Goal: Task Accomplishment & Management: Manage account settings

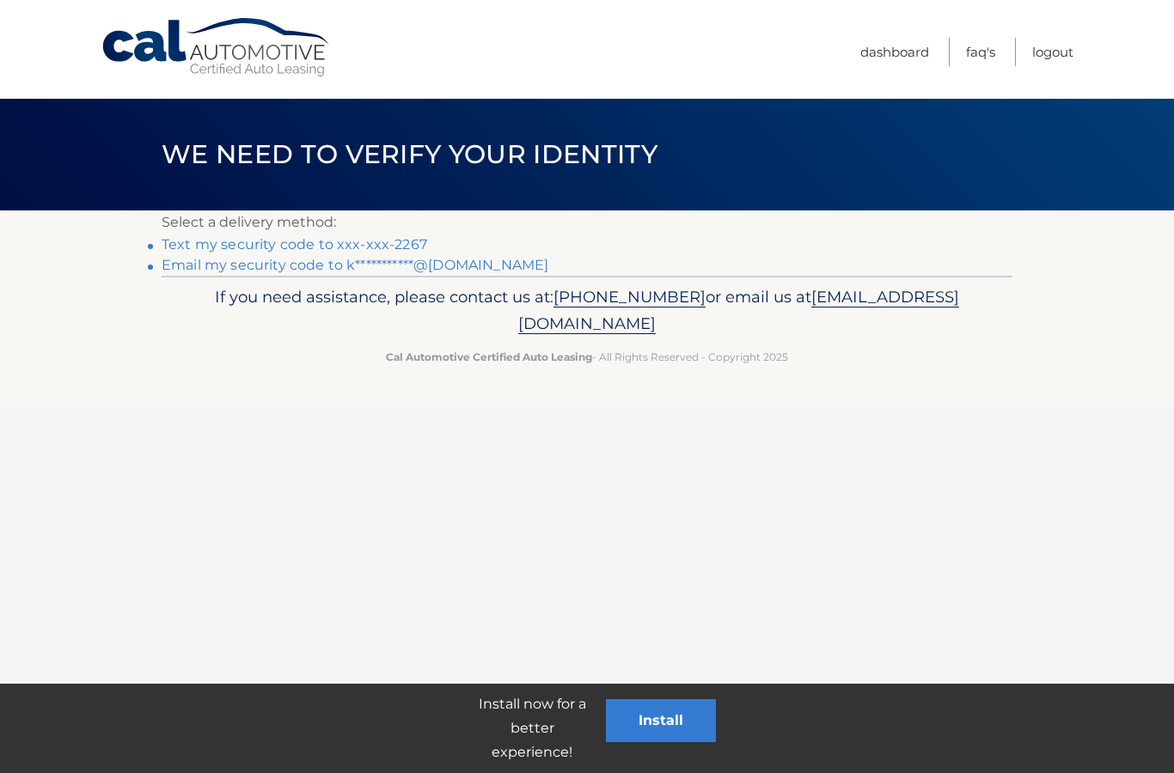
click at [351, 241] on link "Text my security code to xxx-xxx-2267" at bounding box center [294, 244] width 265 height 16
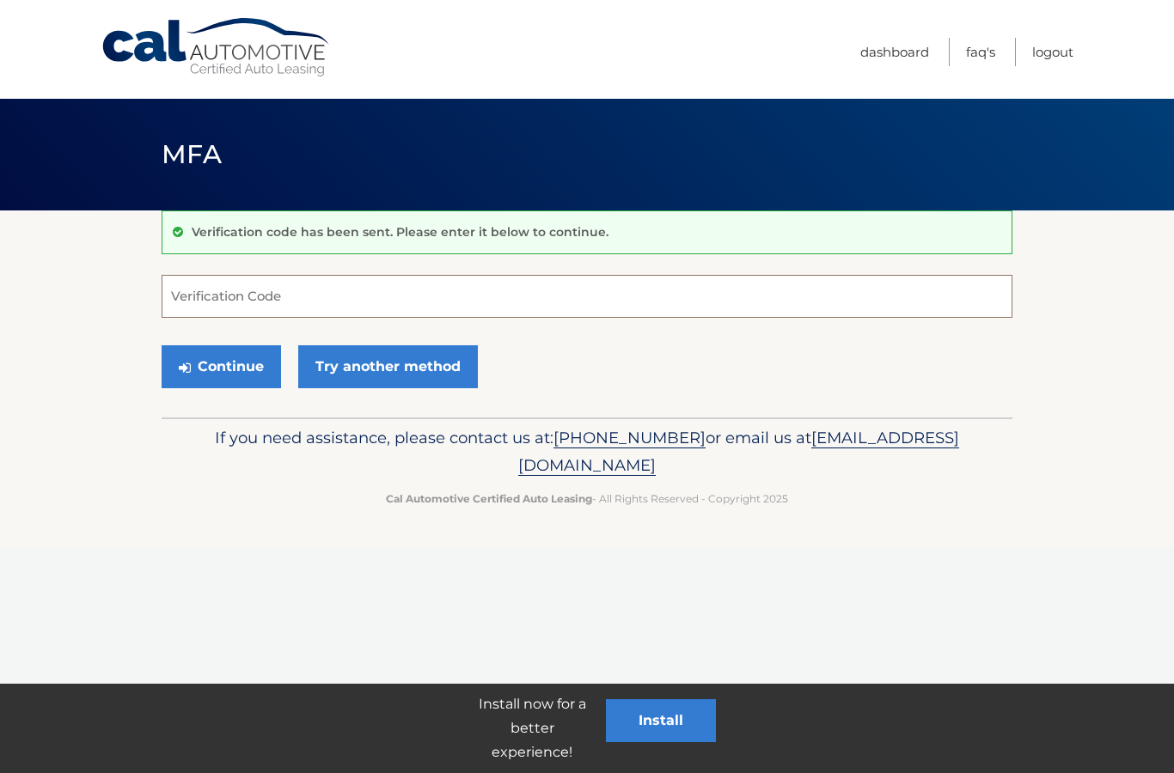
click at [346, 282] on input "Verification Code" at bounding box center [587, 296] width 851 height 43
type input "633436"
click at [265, 382] on button "Continue" at bounding box center [221, 366] width 119 height 43
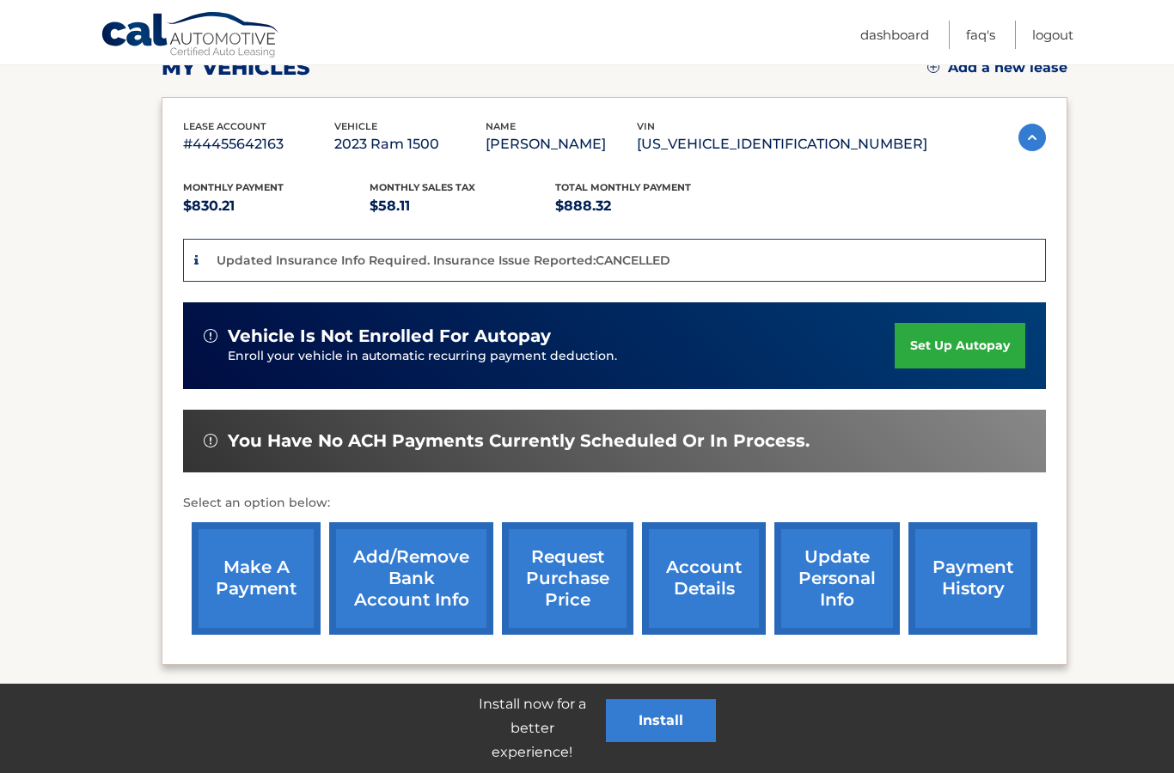
scroll to position [327, 0]
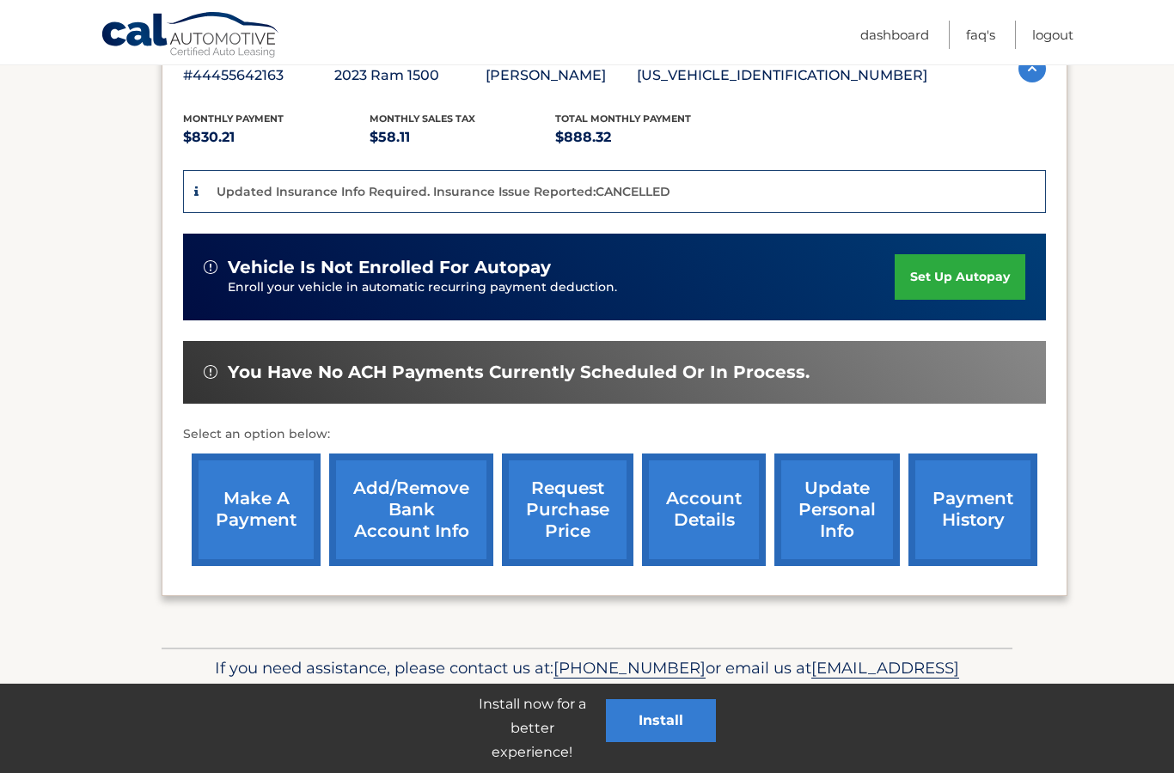
click at [432, 532] on link "Add/Remove bank account info" at bounding box center [411, 510] width 164 height 113
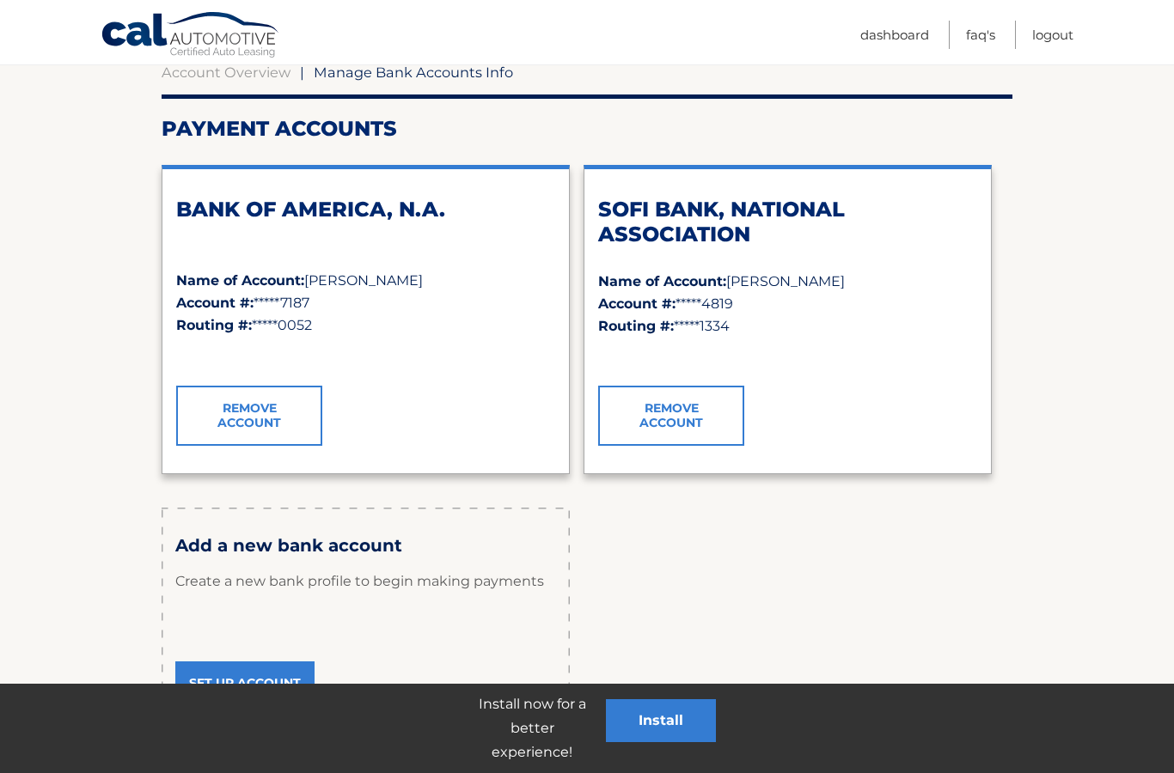
scroll to position [247, 0]
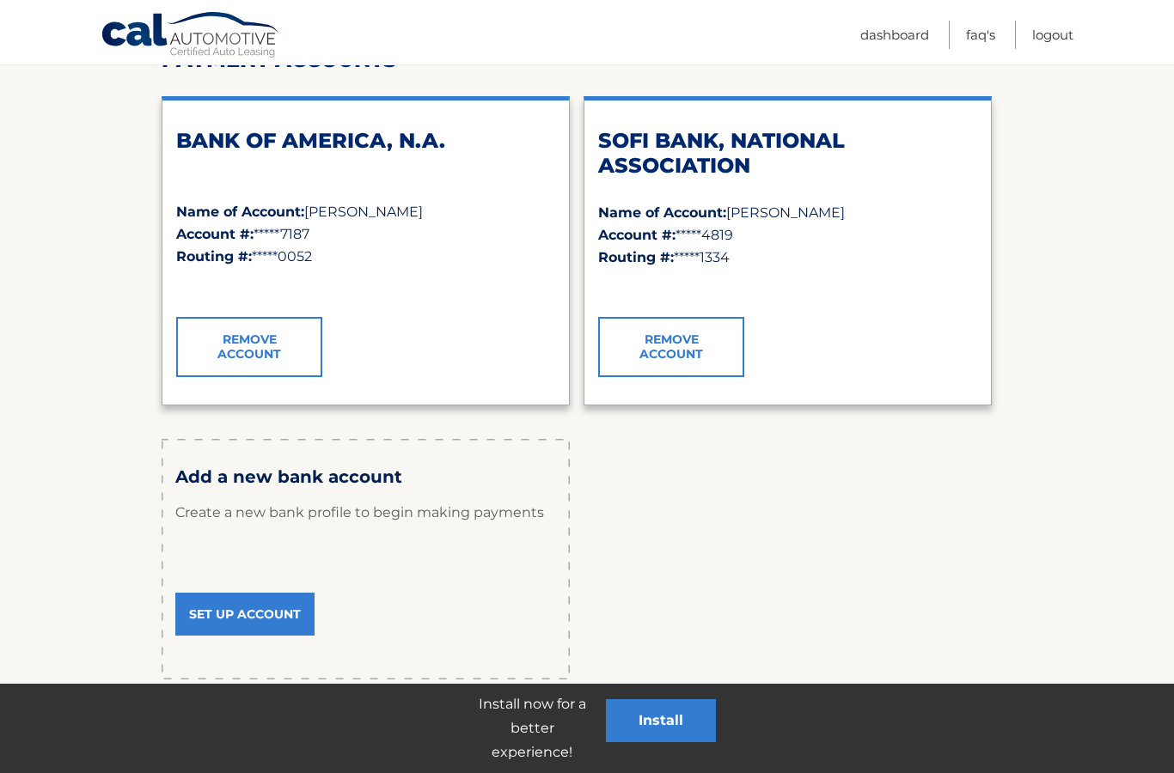
click at [297, 609] on link "Set Up Account" at bounding box center [244, 614] width 139 height 43
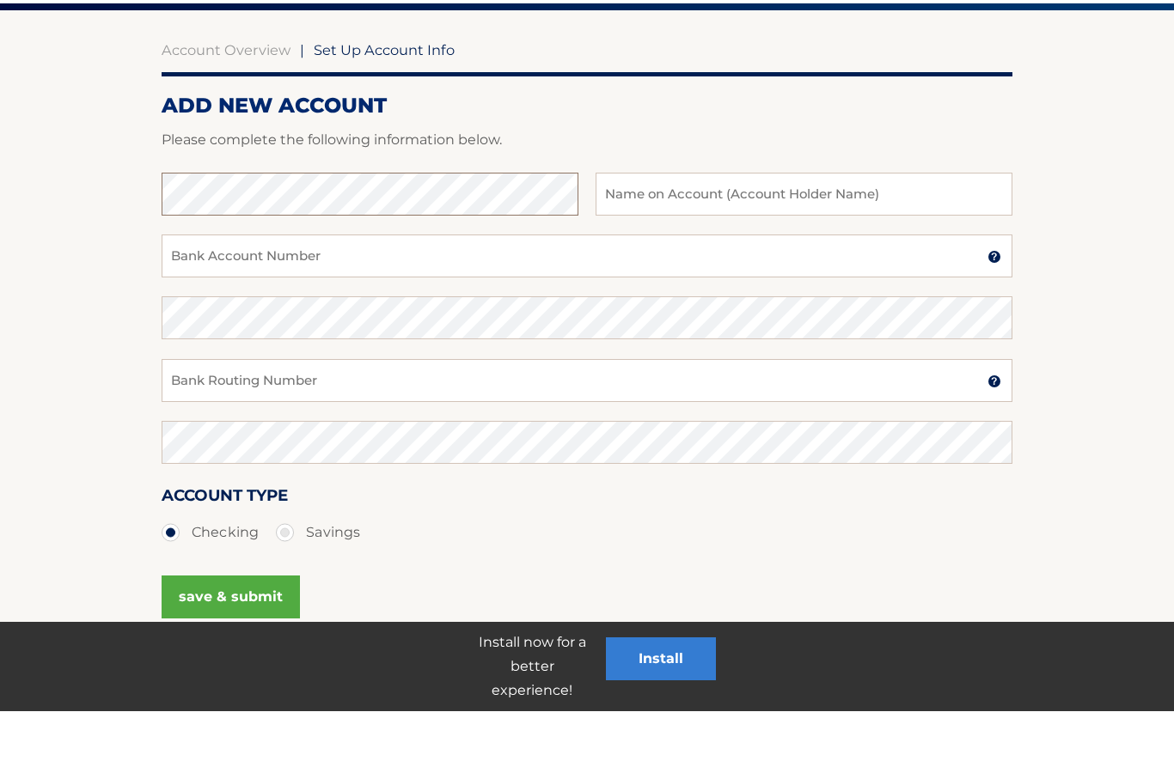
scroll to position [221, 0]
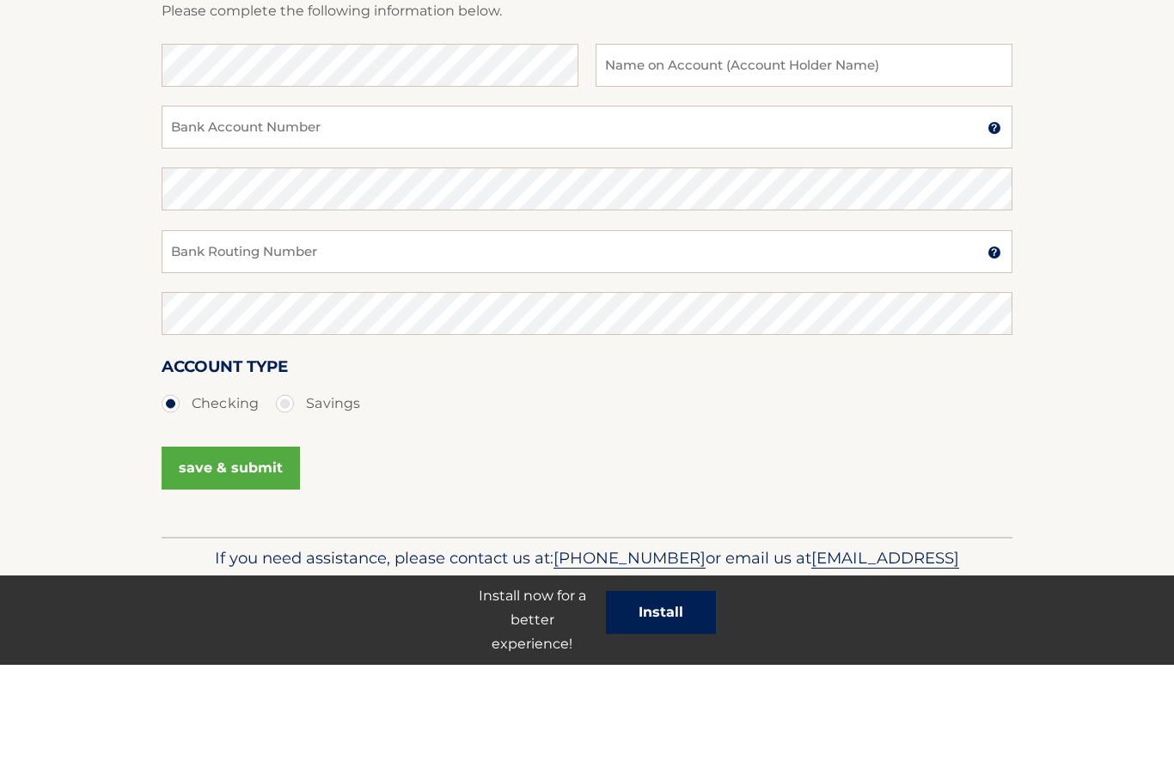
click at [688, 699] on button "Install" at bounding box center [661, 720] width 110 height 43
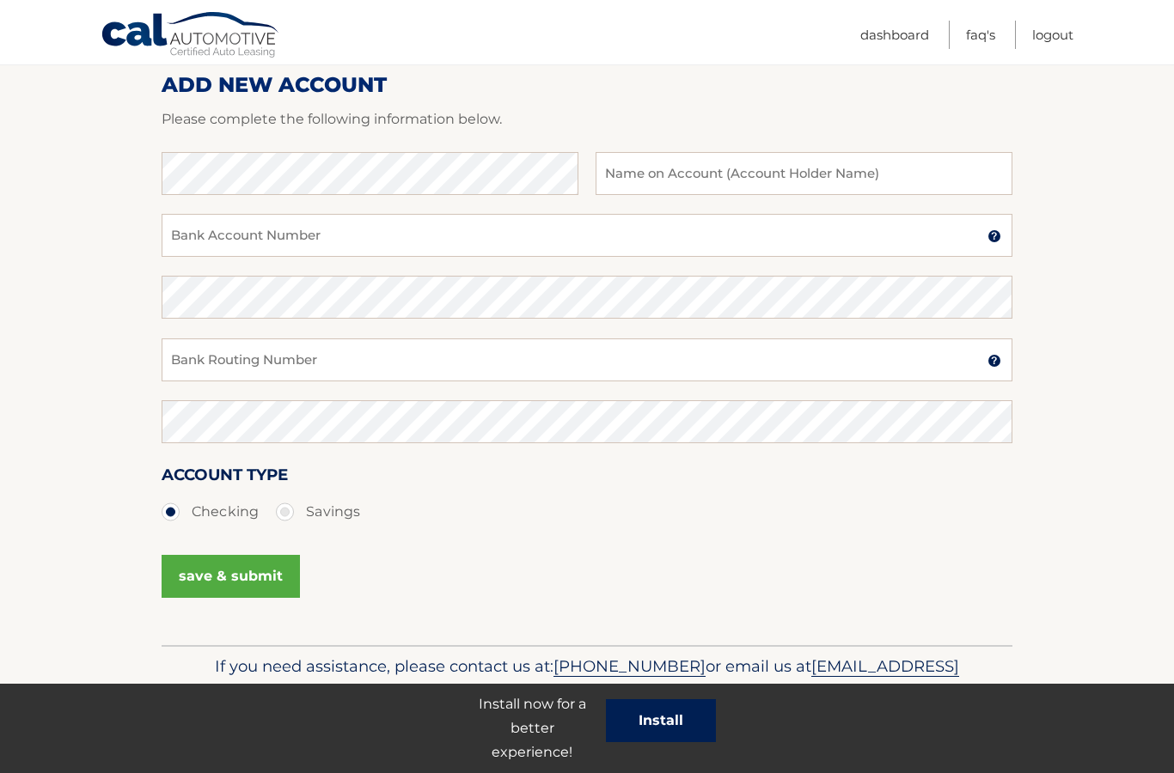
click at [683, 735] on button "Install" at bounding box center [661, 720] width 110 height 43
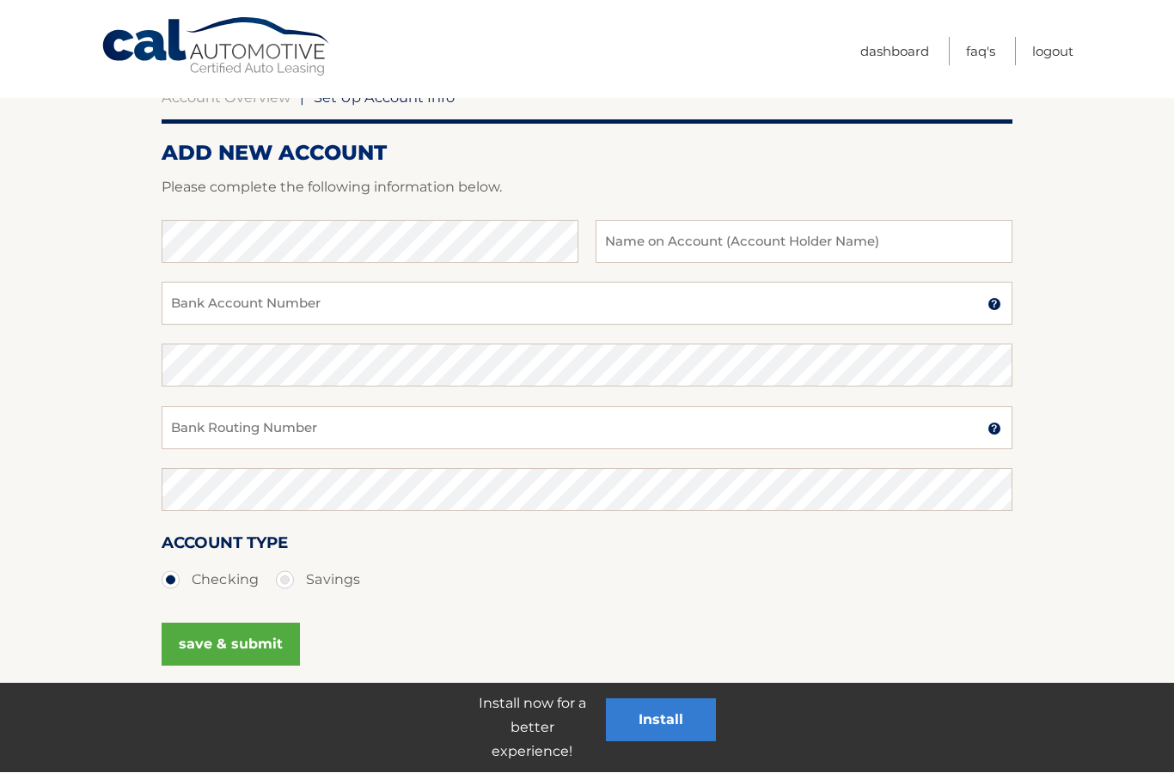
scroll to position [0, 0]
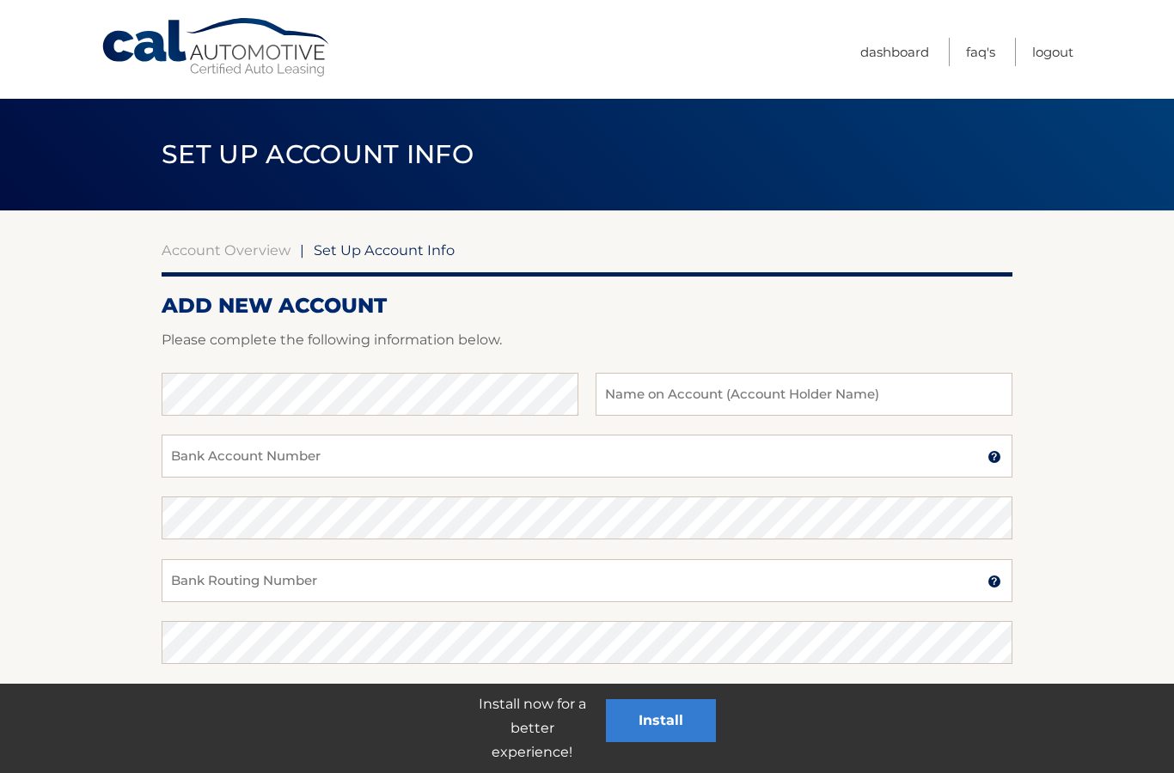
click at [162, 52] on link "Cal Automotive" at bounding box center [217, 47] width 232 height 61
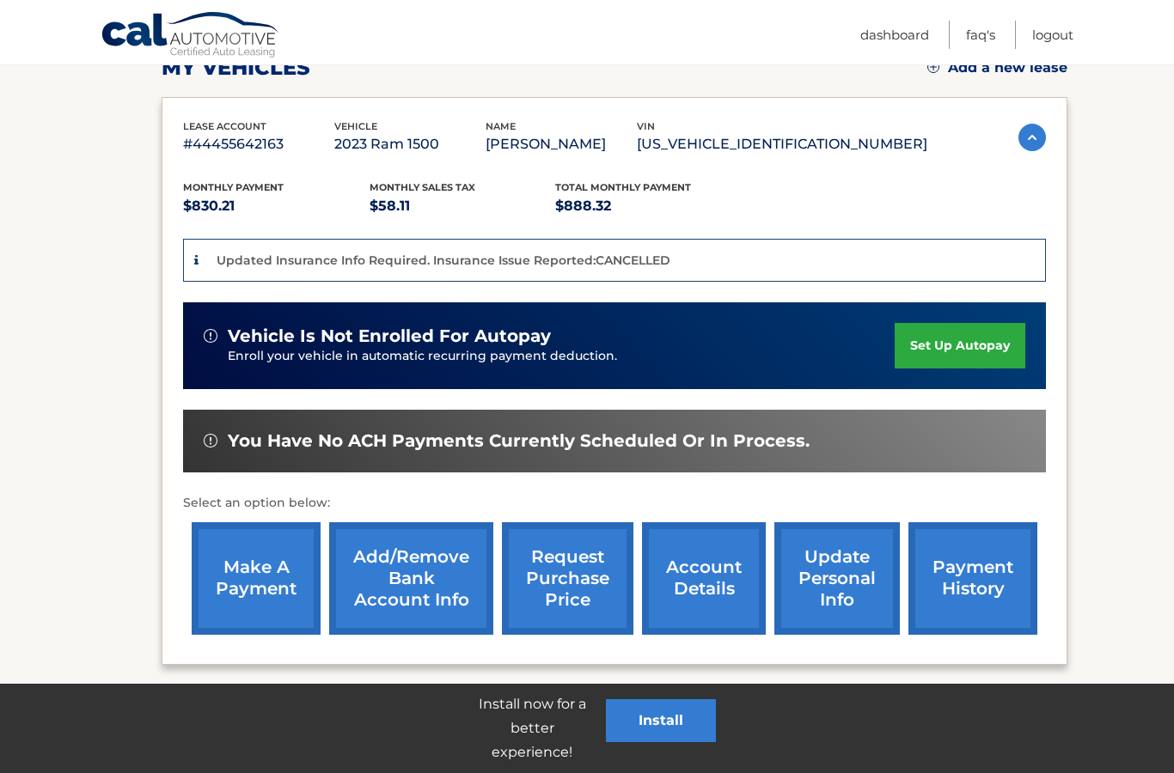
scroll to position [327, 0]
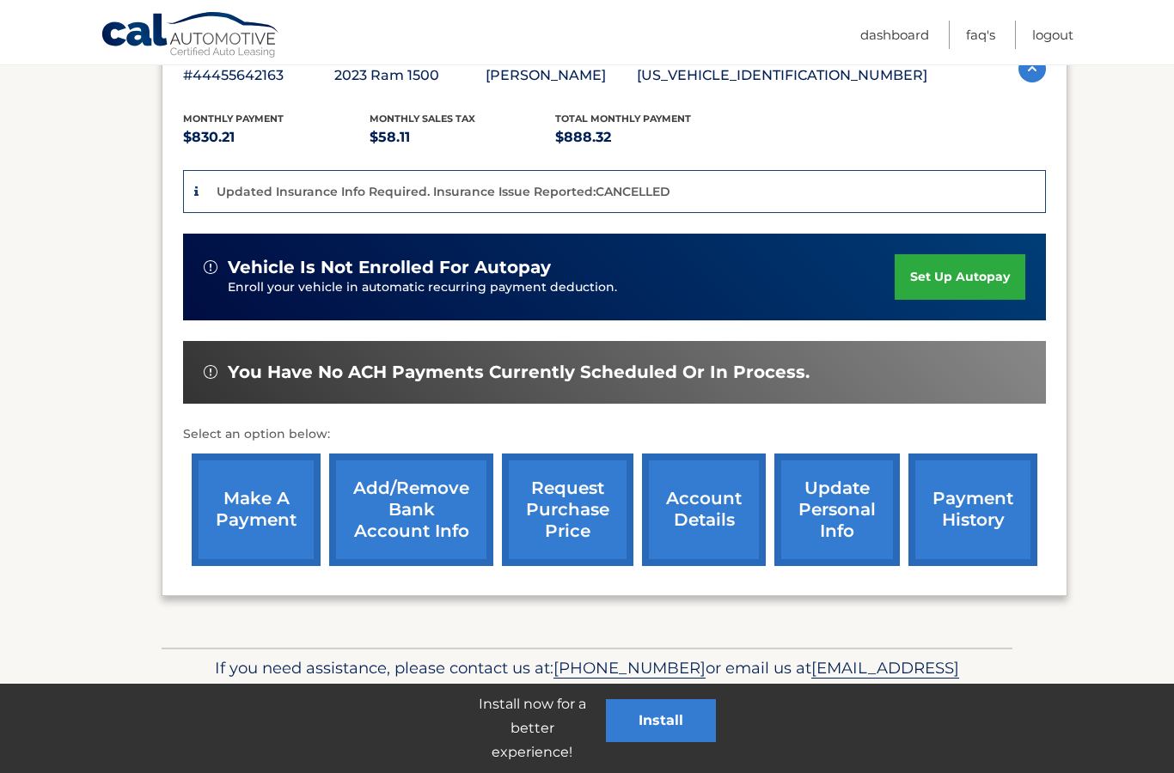
click at [570, 517] on link "request purchase price" at bounding box center [567, 510] width 131 height 113
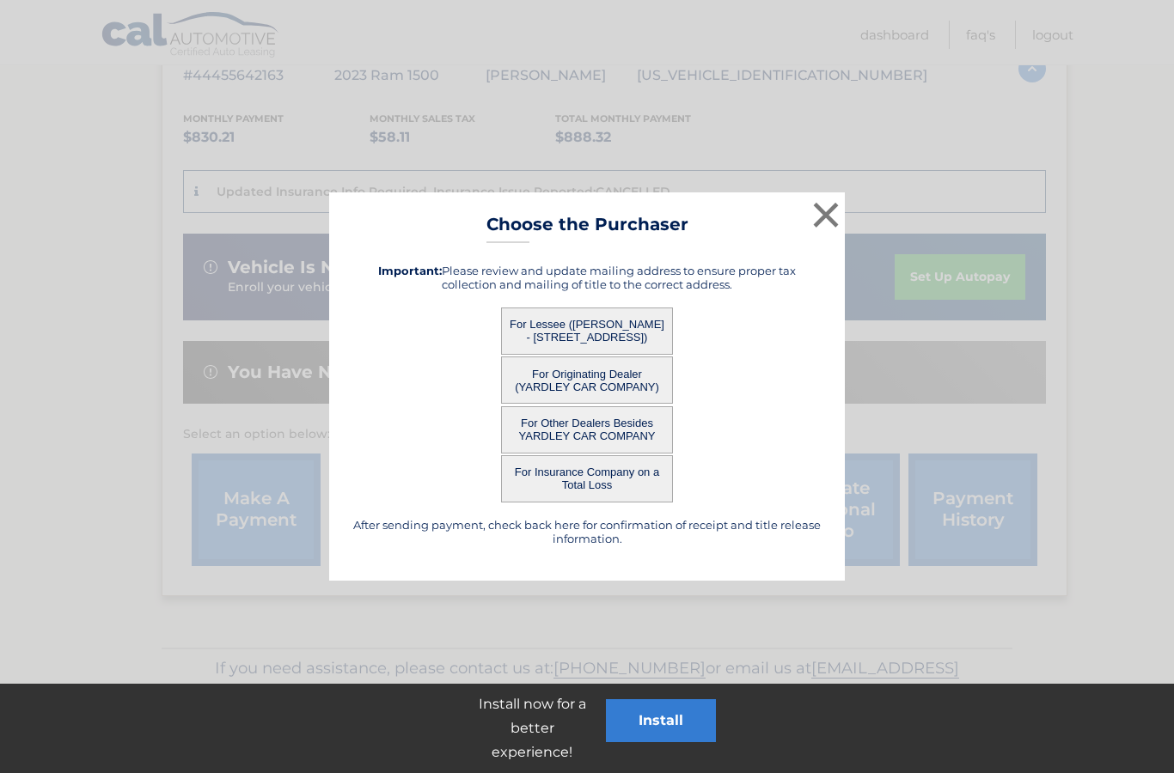
click at [593, 326] on button "For Lessee ([PERSON_NAME] - [STREET_ADDRESS])" at bounding box center [587, 331] width 172 height 47
click at [600, 330] on button "For Lessee ([PERSON_NAME] - [STREET_ADDRESS])" at bounding box center [587, 331] width 172 height 47
click at [558, 332] on button "For Lessee ([PERSON_NAME] - [STREET_ADDRESS])" at bounding box center [587, 331] width 172 height 47
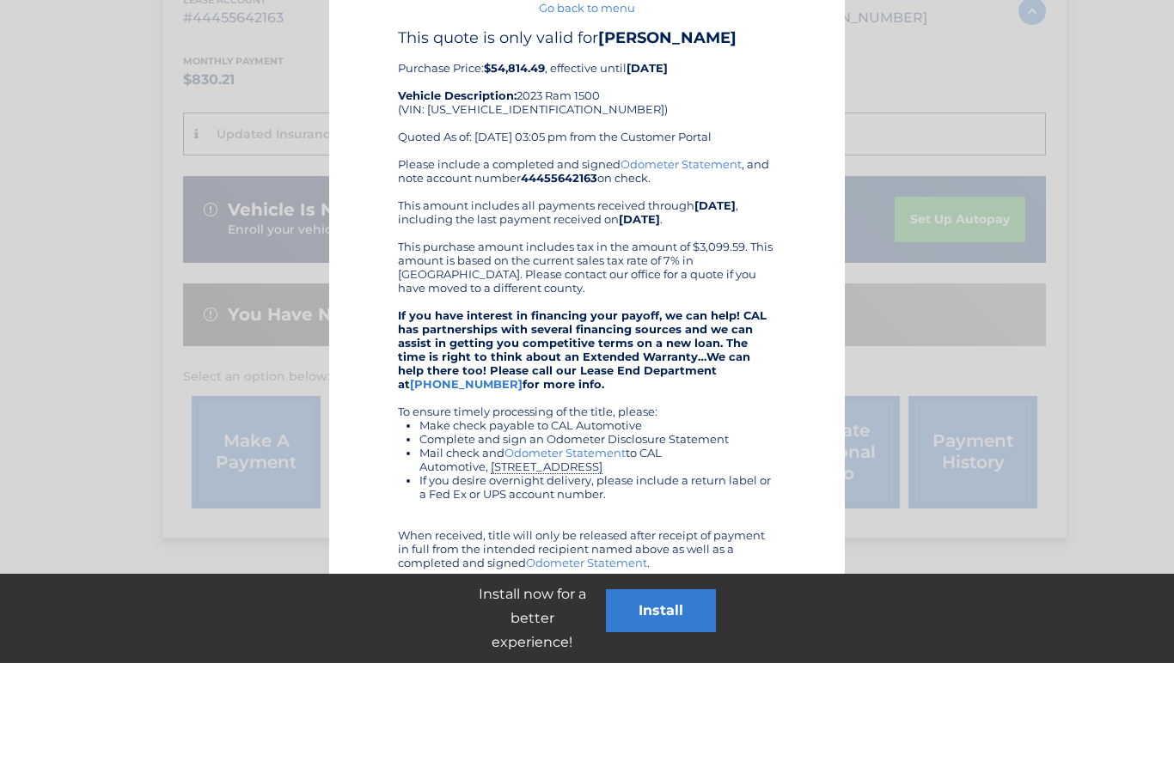
scroll to position [385, 0]
